Goal: Transaction & Acquisition: Purchase product/service

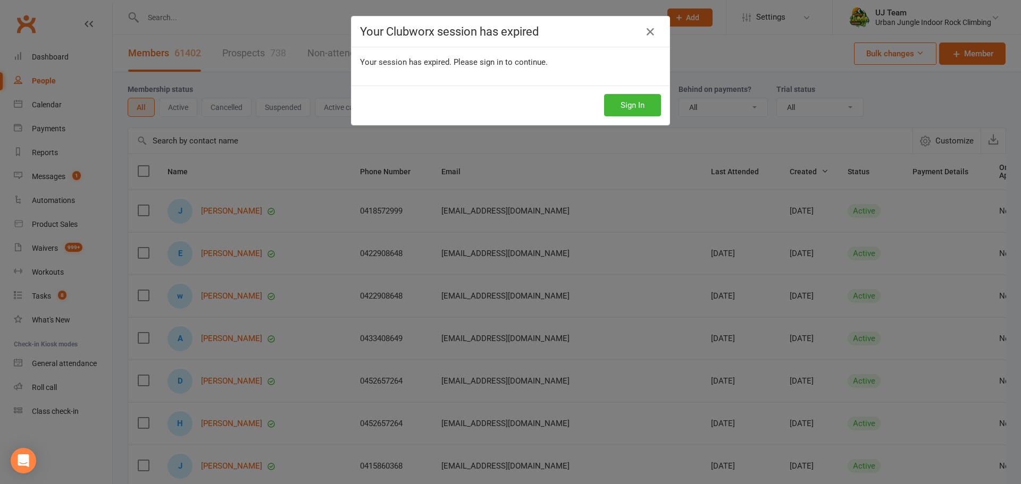
select select "100"
click at [644, 32] on icon at bounding box center [650, 32] width 13 height 13
click at [646, 29] on icon at bounding box center [650, 32] width 13 height 13
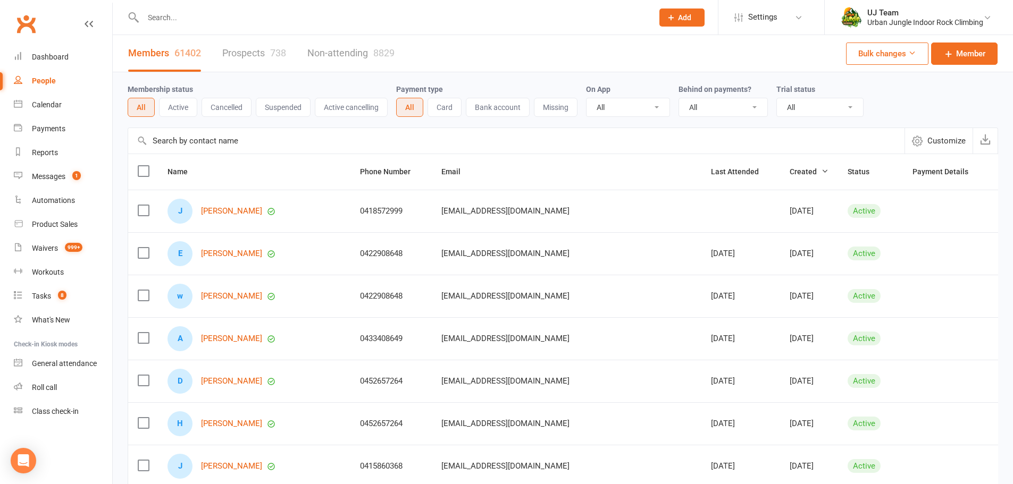
click at [49, 85] on div "People" at bounding box center [44, 81] width 24 height 9
click at [219, 19] on input "text" at bounding box center [393, 17] width 506 height 15
paste input "[PERSON_NAME]"
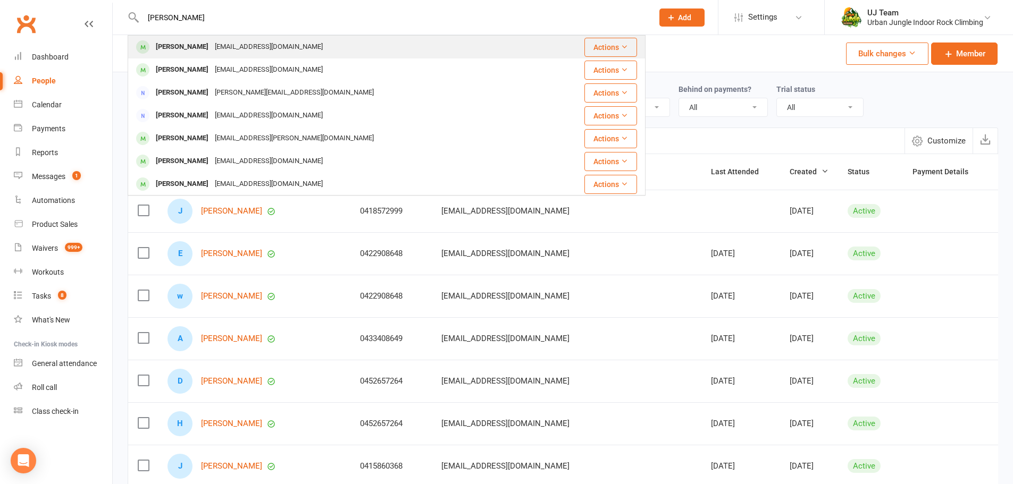
type input "[PERSON_NAME]"
click at [212, 49] on div "[EMAIL_ADDRESS][DOMAIN_NAME]" at bounding box center [269, 46] width 114 height 15
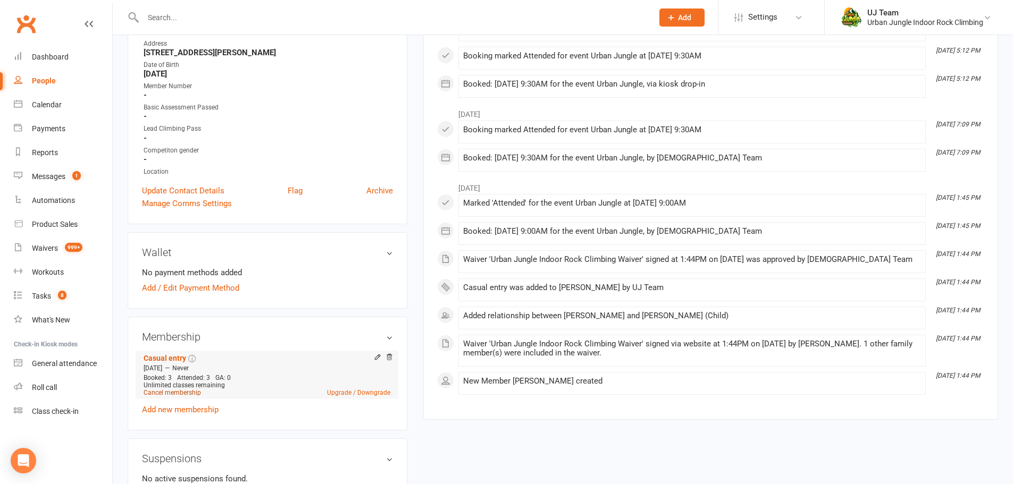
scroll to position [213, 0]
click at [191, 414] on div "Casual entry [DATE] — Never Booked: 3 Attended: 3 GA: 0 Unlimited classes remai…" at bounding box center [267, 381] width 251 height 65
click at [191, 405] on link "Add new membership" at bounding box center [180, 409] width 77 height 10
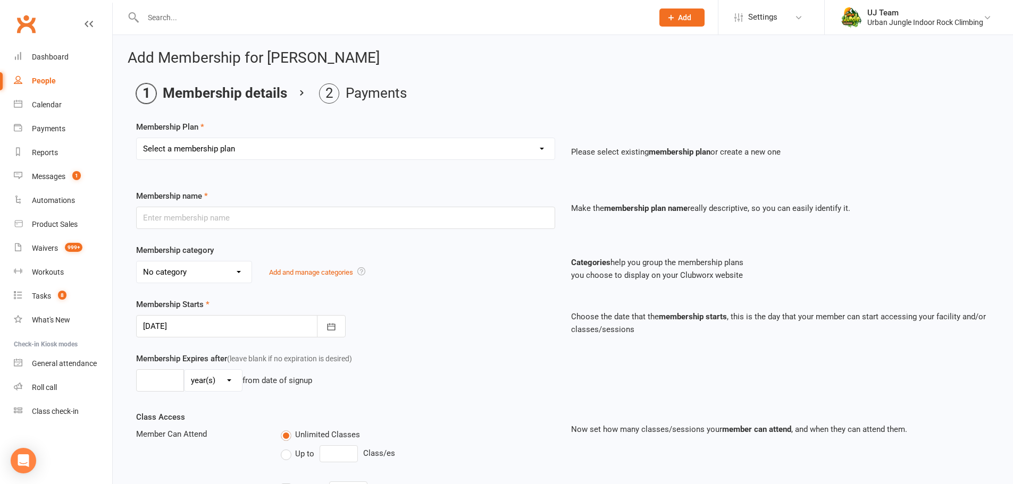
click at [278, 151] on select "Select a membership plan Create new Membership Plan 10 visit Pass 10 visit Pass…" at bounding box center [346, 148] width 418 height 21
select select "2"
click at [137, 138] on select "Select a membership plan Create new Membership Plan 10 visit Pass 10 visit Pass…" at bounding box center [346, 148] width 418 height 21
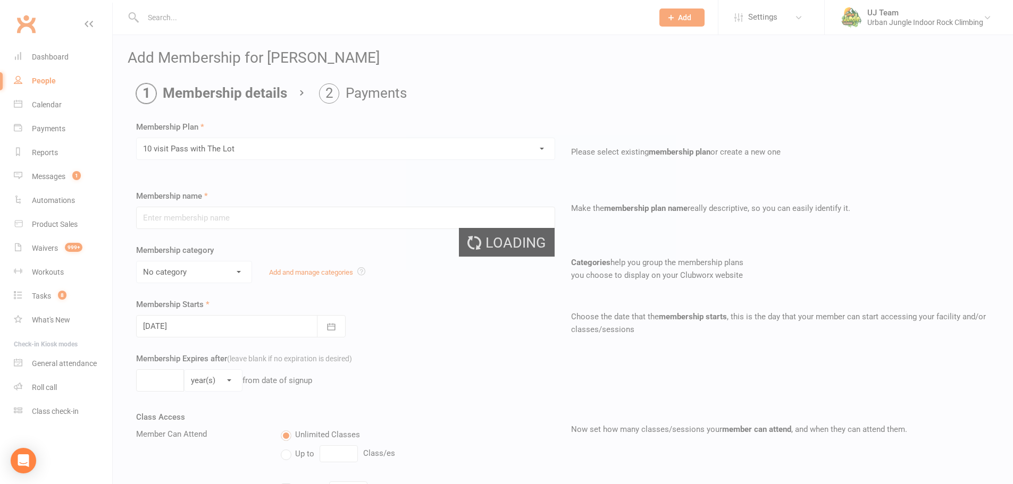
type input "10 visit Pass with The Lot"
select select "5"
type input "12"
select select "2"
type input "10"
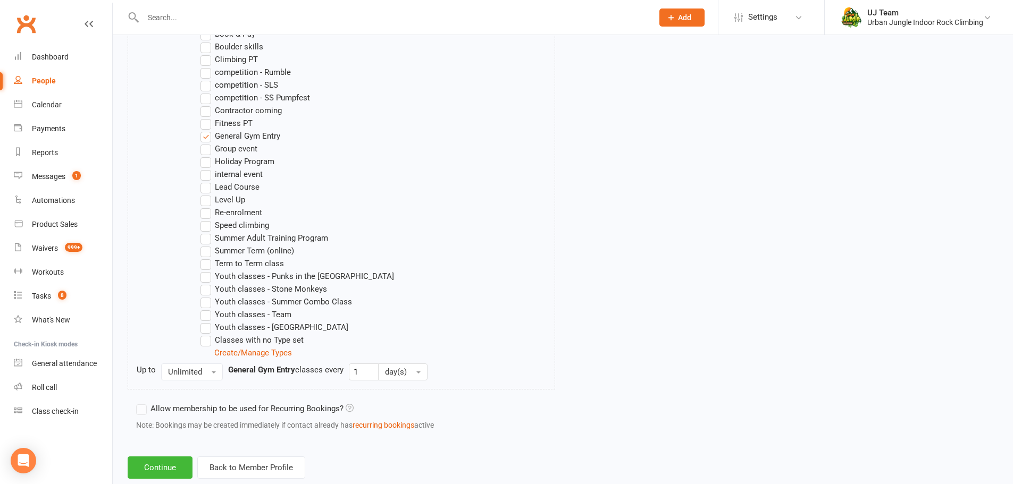
scroll to position [617, 0]
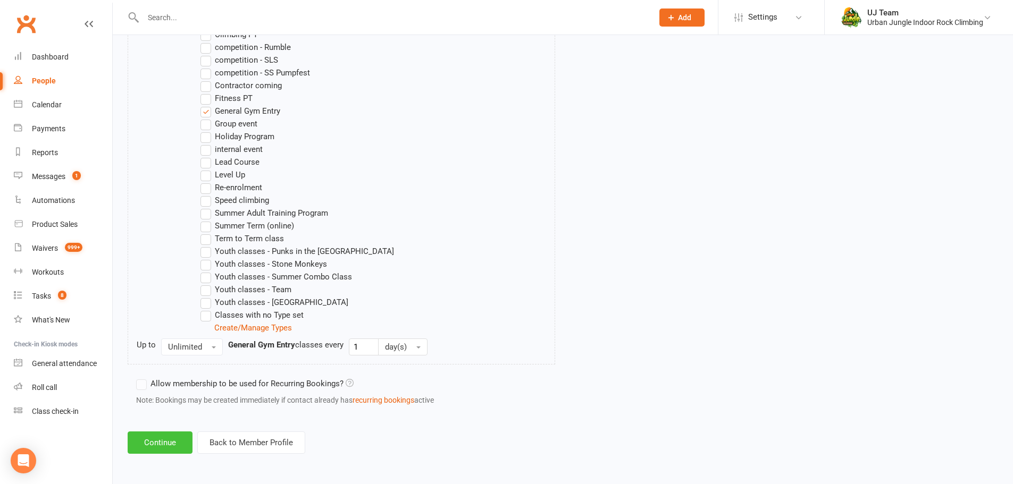
click at [165, 445] on button "Continue" at bounding box center [160, 443] width 65 height 22
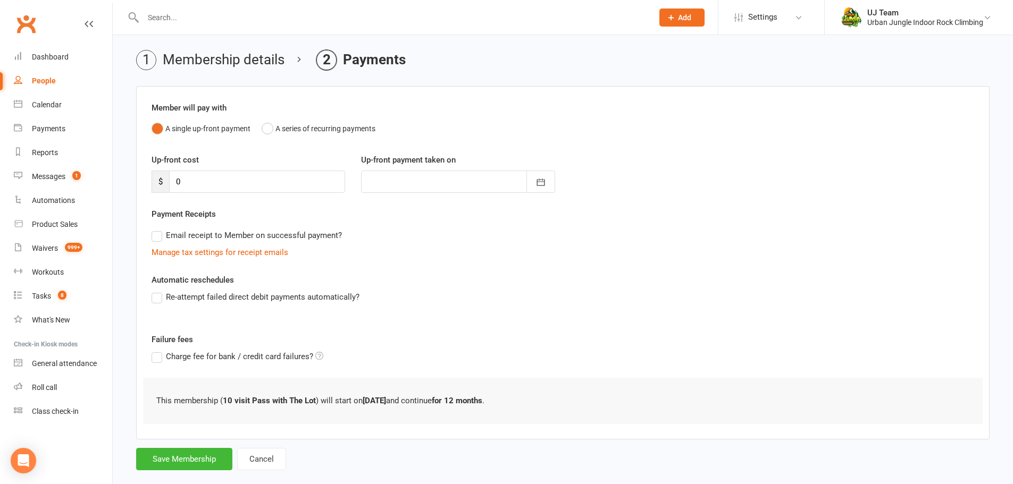
scroll to position [52, 0]
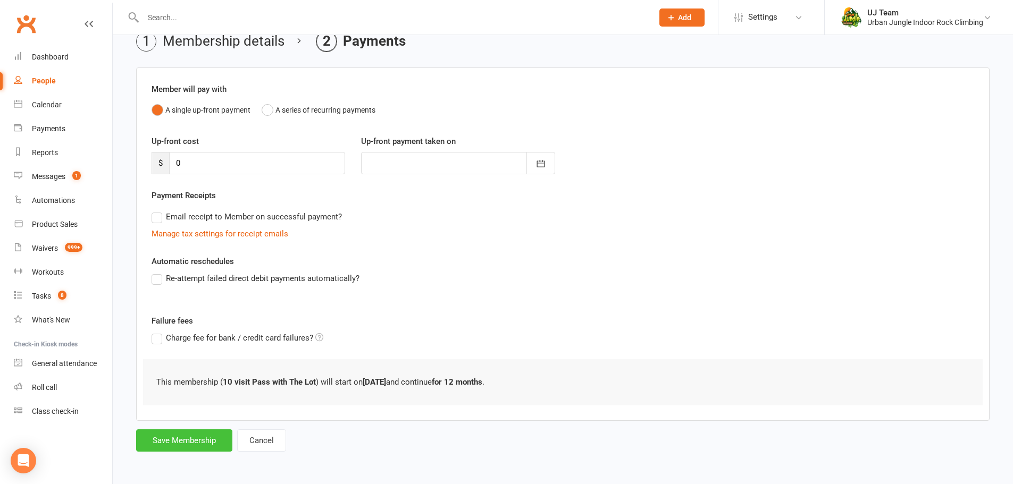
click at [195, 438] on button "Save Membership" at bounding box center [184, 441] width 96 height 22
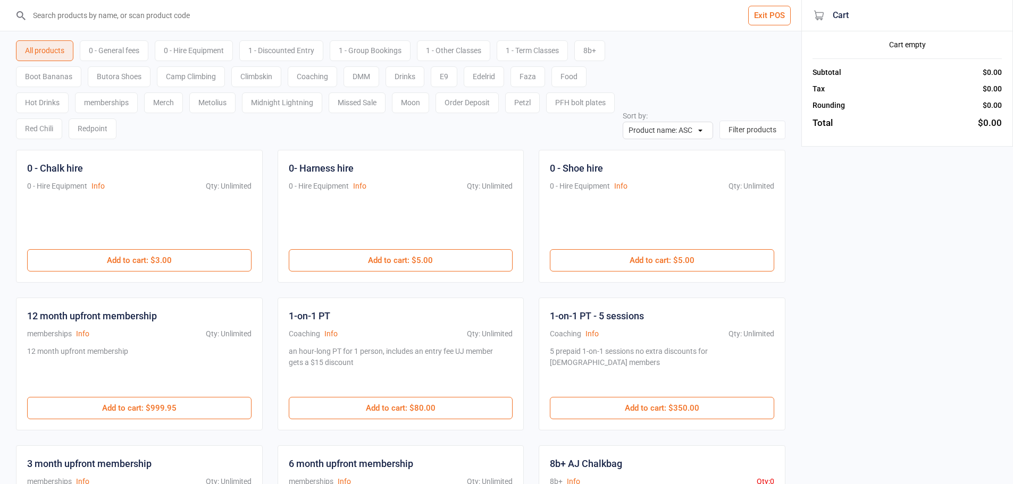
click at [198, 17] on input "search" at bounding box center [407, 15] width 759 height 31
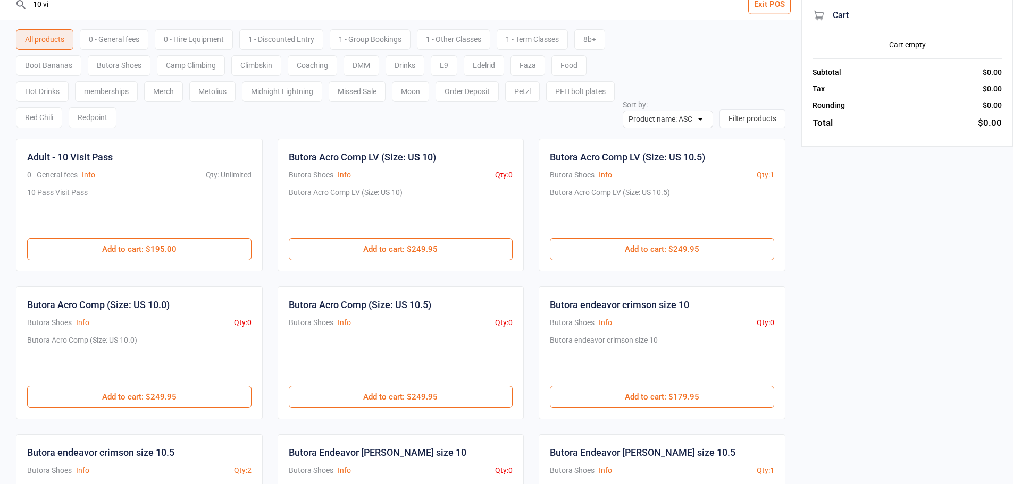
scroll to position [4, 0]
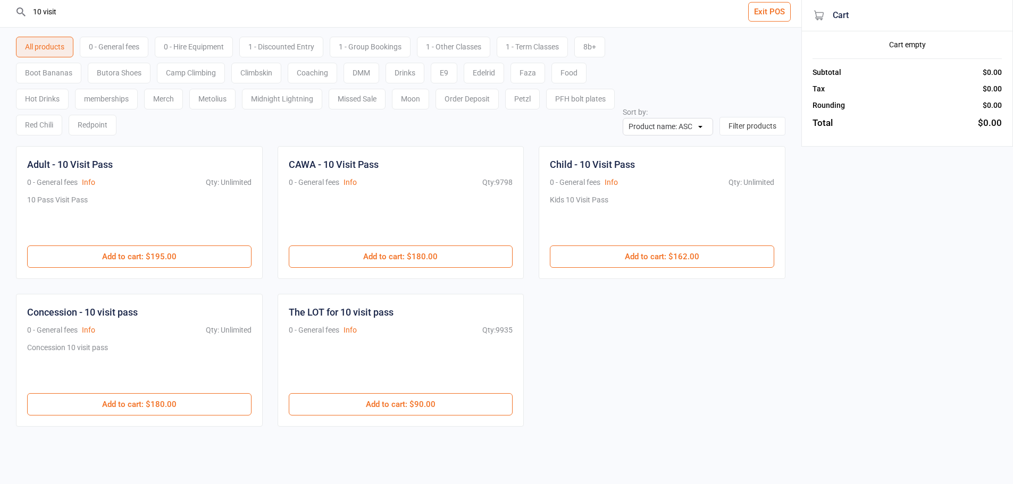
click at [85, 11] on input "10 visit" at bounding box center [407, 11] width 759 height 31
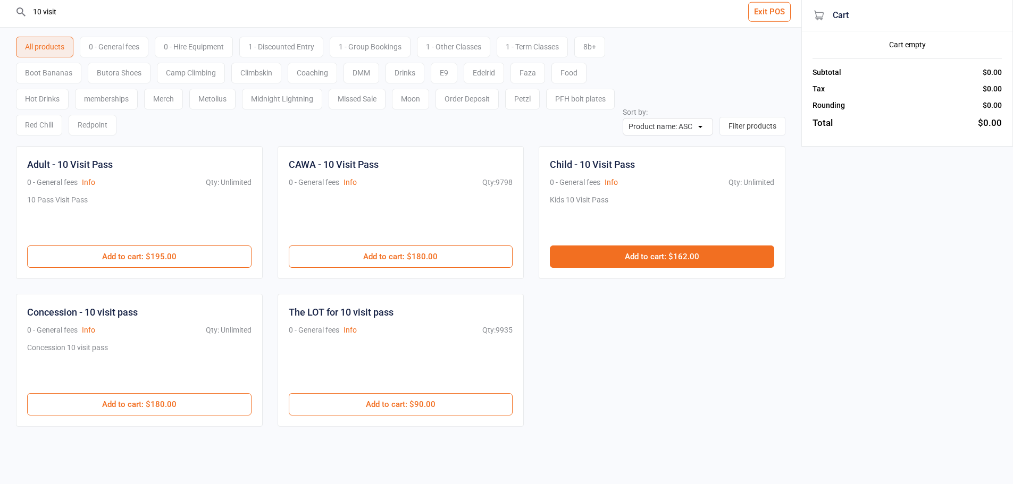
type input "10 visit"
click at [690, 259] on button "Add to cart : $162.00" at bounding box center [662, 257] width 224 height 22
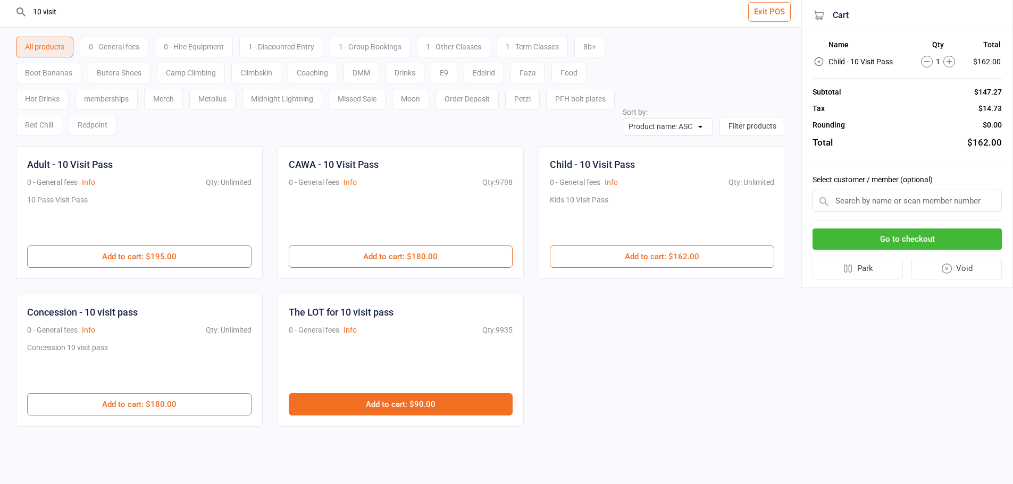
click at [416, 403] on button "Add to cart : $90.00" at bounding box center [401, 404] width 224 height 22
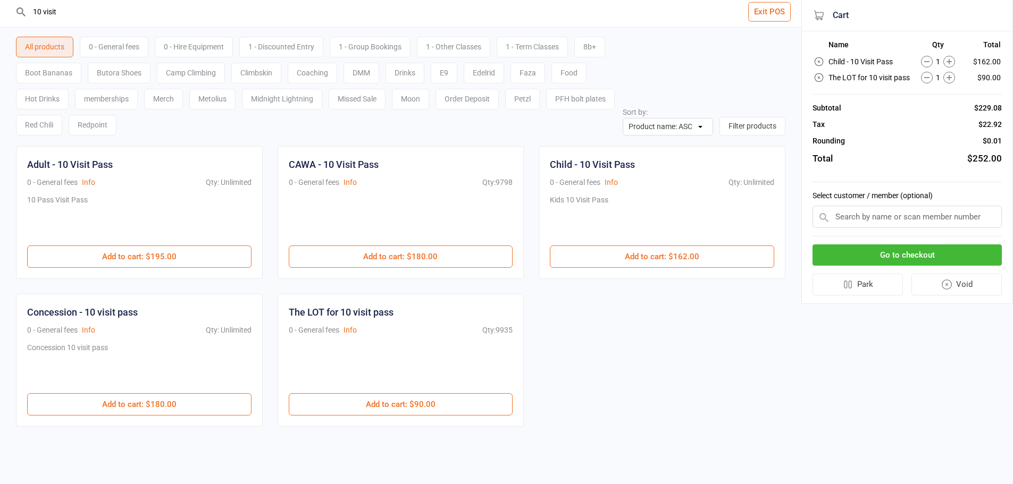
click at [893, 252] on button "Go to checkout" at bounding box center [907, 256] width 189 height 22
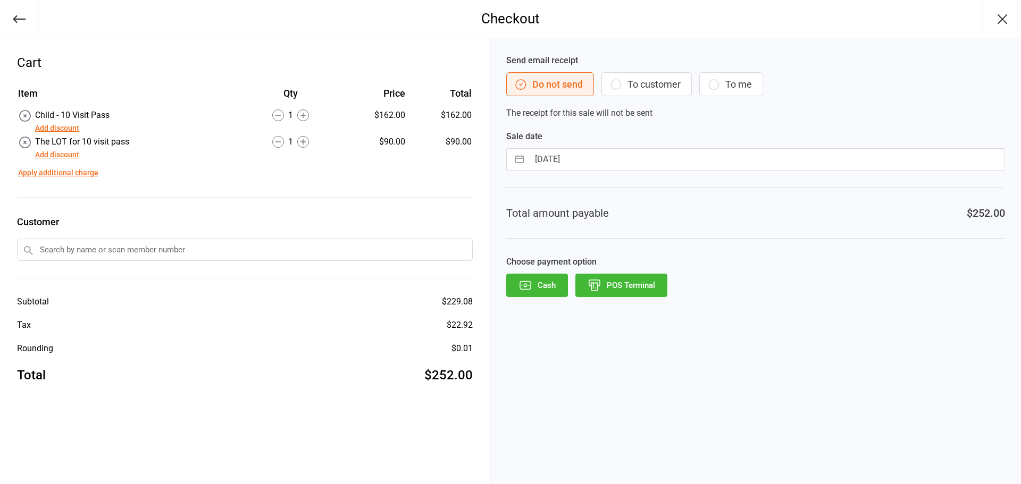
click at [177, 254] on input "text" at bounding box center [245, 250] width 456 height 22
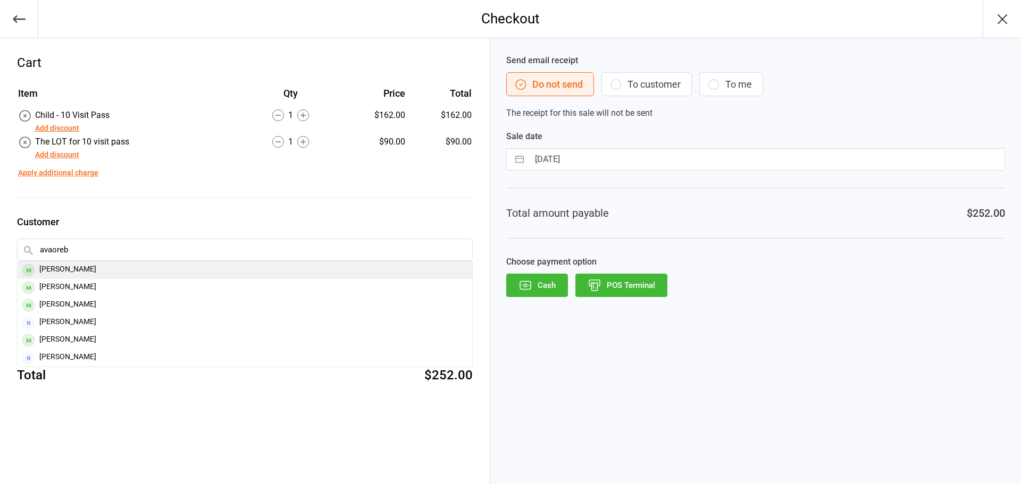
type input "avaoreb"
click at [68, 272] on div "[PERSON_NAME]" at bounding box center [245, 271] width 455 height 18
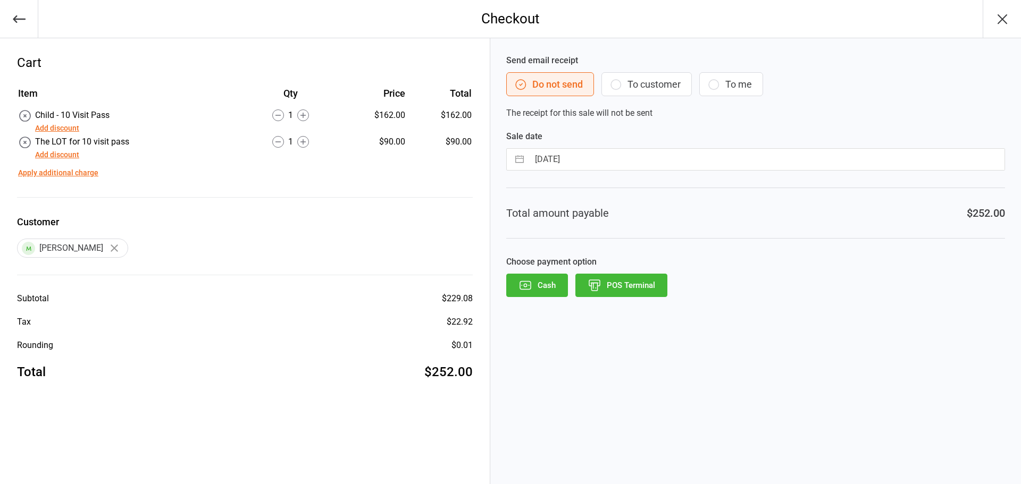
click at [654, 89] on button "To customer" at bounding box center [646, 84] width 90 height 24
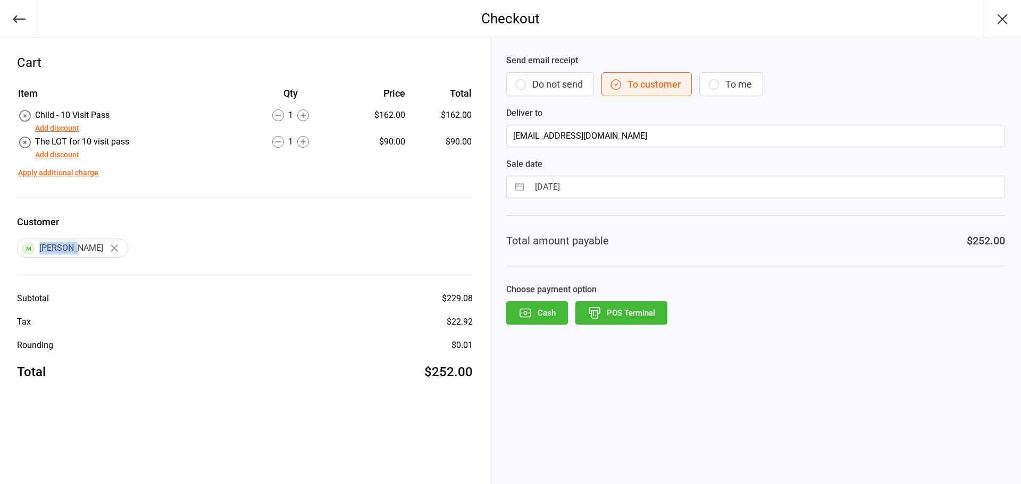
drag, startPoint x: 75, startPoint y: 248, endPoint x: 37, endPoint y: 248, distance: 37.8
click at [37, 248] on div "[PERSON_NAME]" at bounding box center [72, 248] width 111 height 19
copy div "[PERSON_NAME]"
click at [611, 315] on button "POS Terminal" at bounding box center [621, 312] width 92 height 23
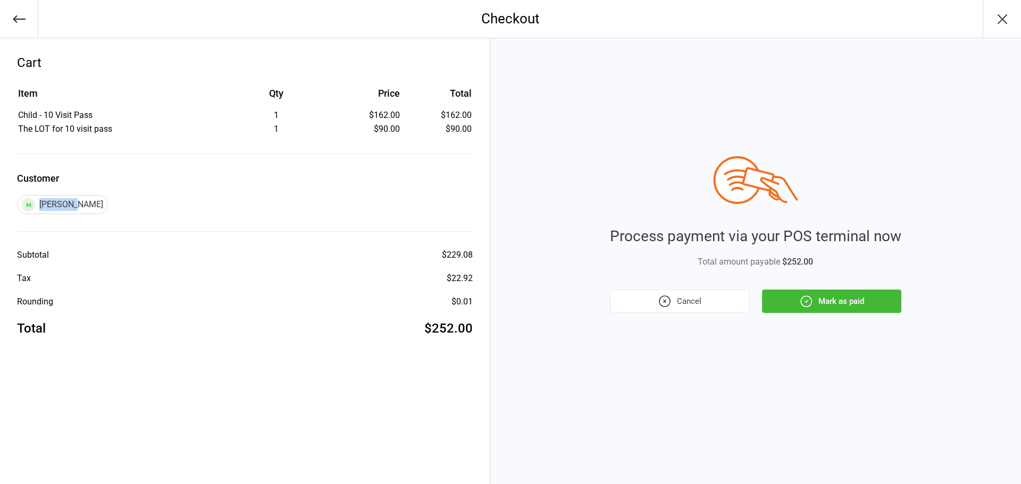
click at [659, 298] on icon "button" at bounding box center [665, 302] width 14 height 14
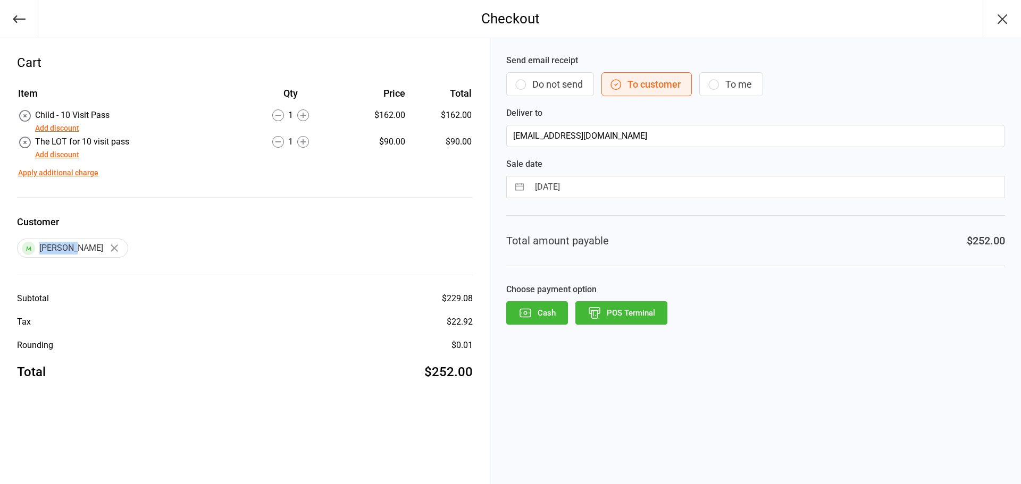
click at [622, 313] on button "POS Terminal" at bounding box center [621, 312] width 92 height 23
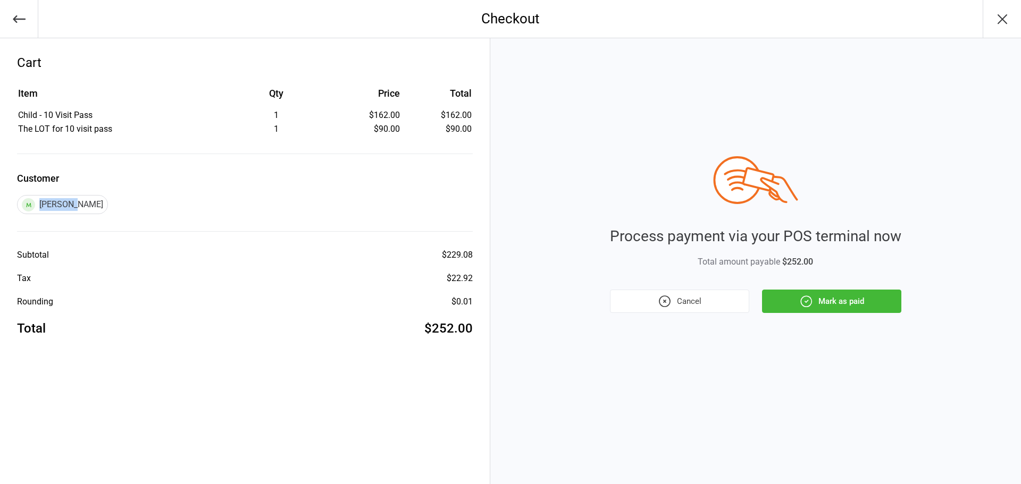
click at [845, 305] on button "Mark as paid" at bounding box center [831, 301] width 139 height 23
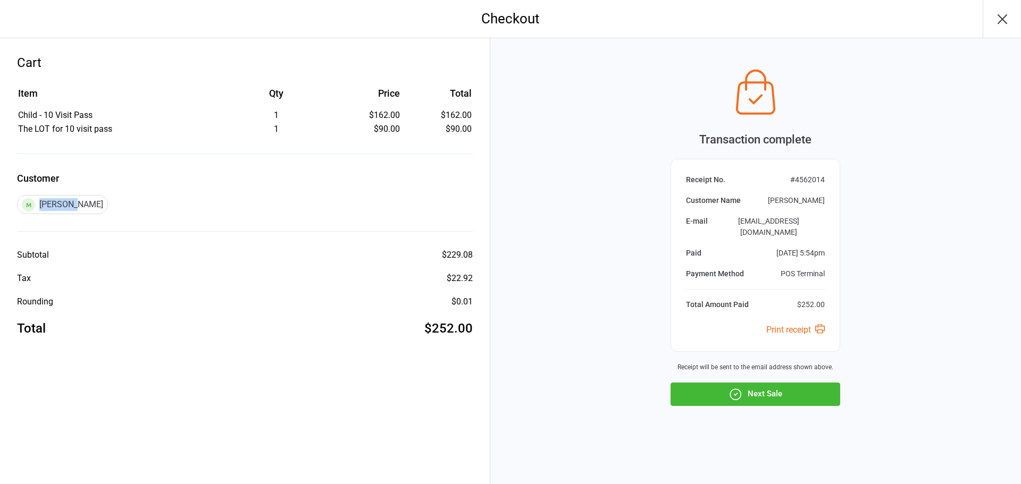
click at [777, 393] on button "Next Sale" at bounding box center [756, 394] width 170 height 23
